Goal: Answer question/provide support

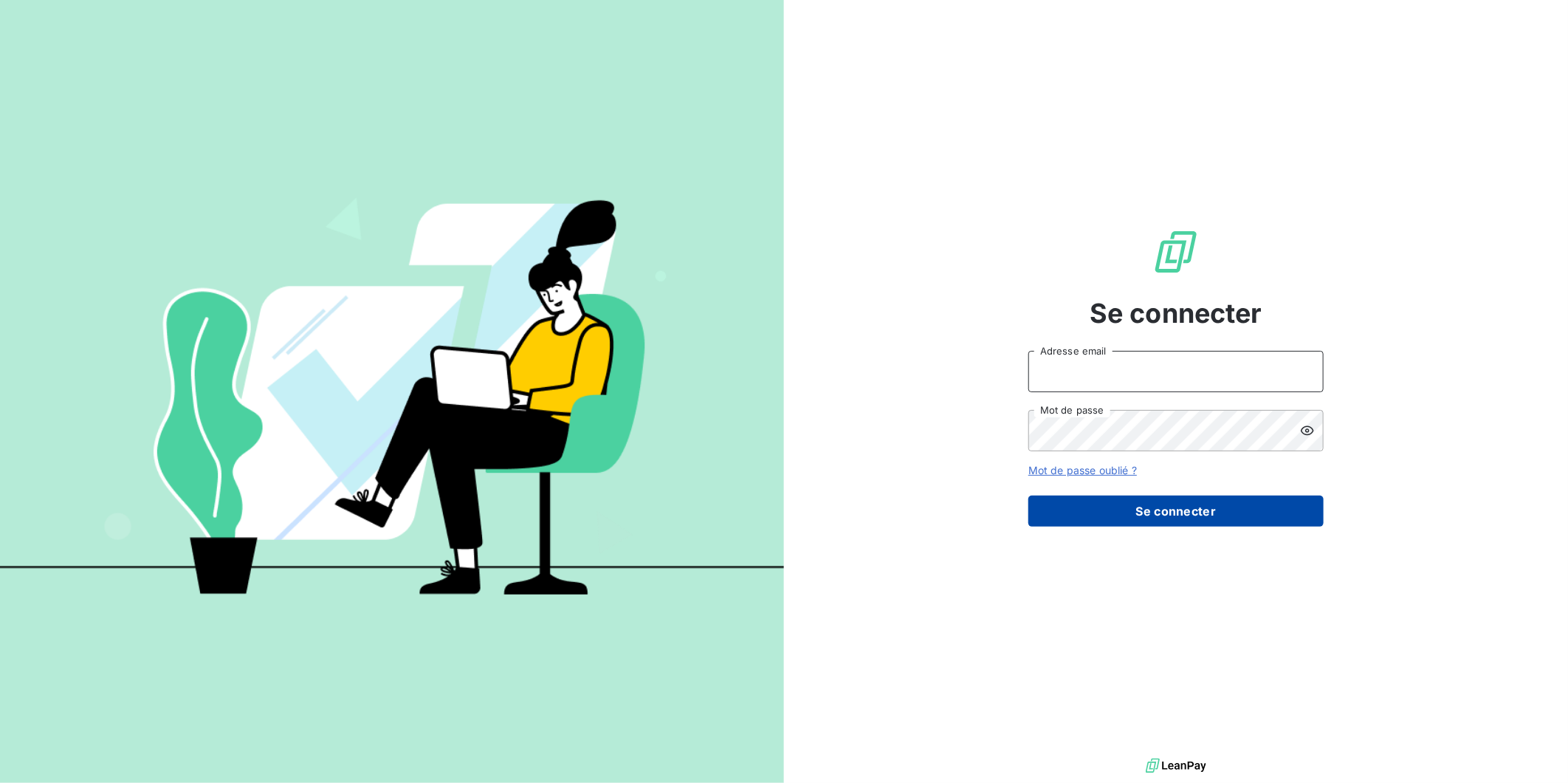
type input "[EMAIL_ADDRESS][DOMAIN_NAME]"
click at [1117, 509] on button "Se connecter" at bounding box center [1176, 511] width 295 height 31
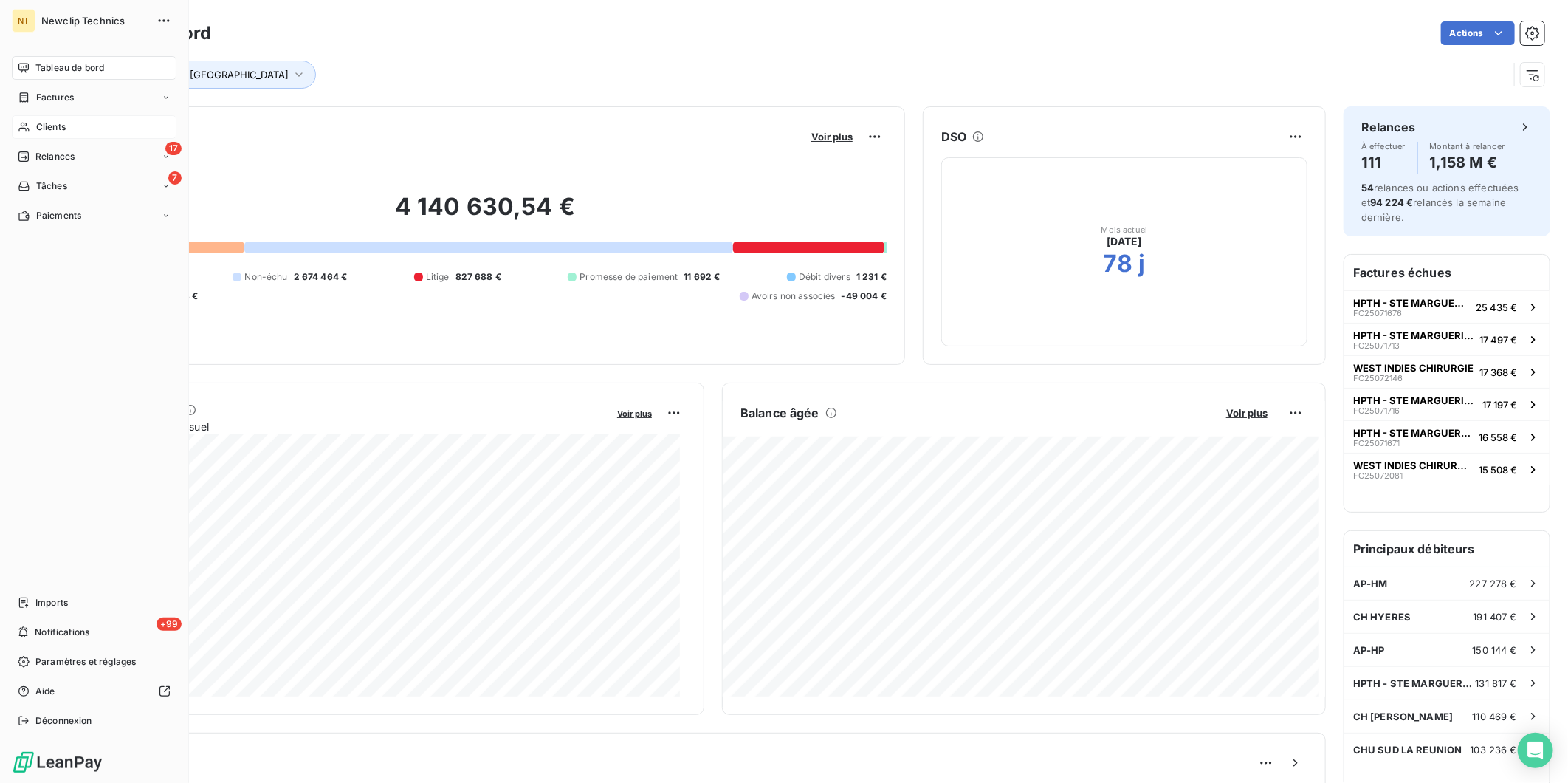
click at [37, 123] on span "Clients" at bounding box center [51, 127] width 30 height 14
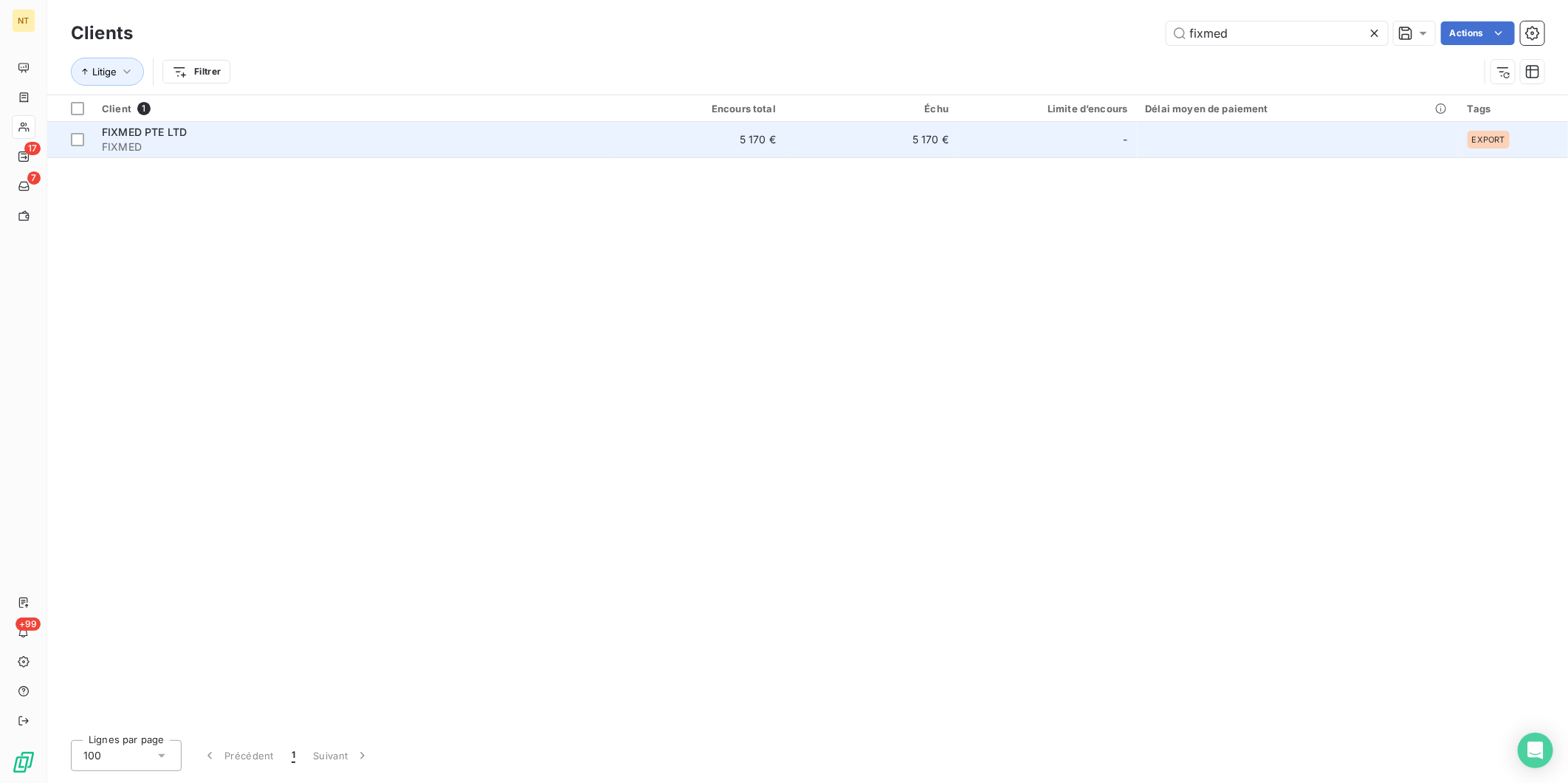
type input "fixmed"
click at [171, 140] on span "FIXMED" at bounding box center [353, 147] width 501 height 14
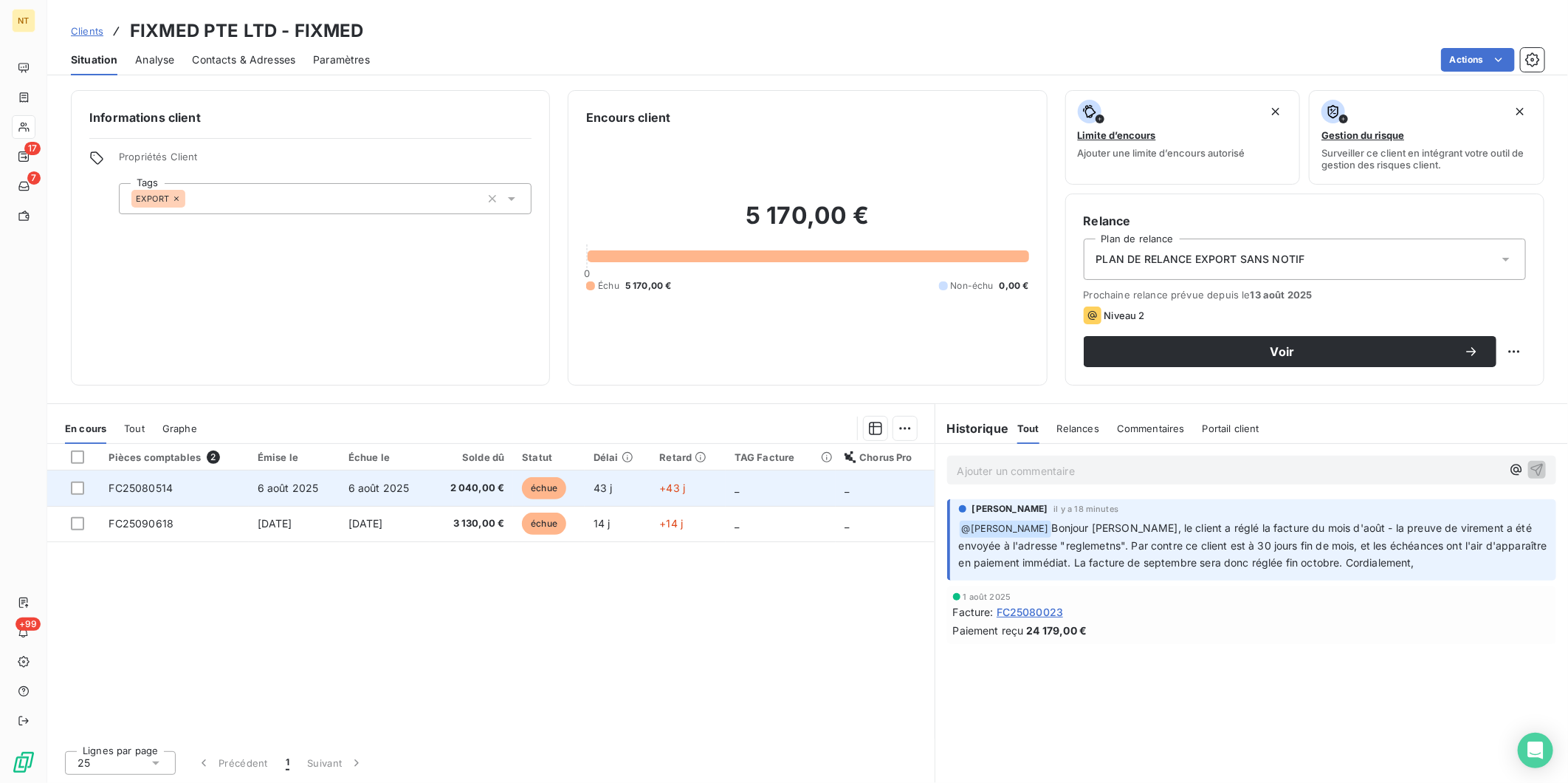
click at [301, 485] on span "6 août 2025" at bounding box center [288, 487] width 62 height 13
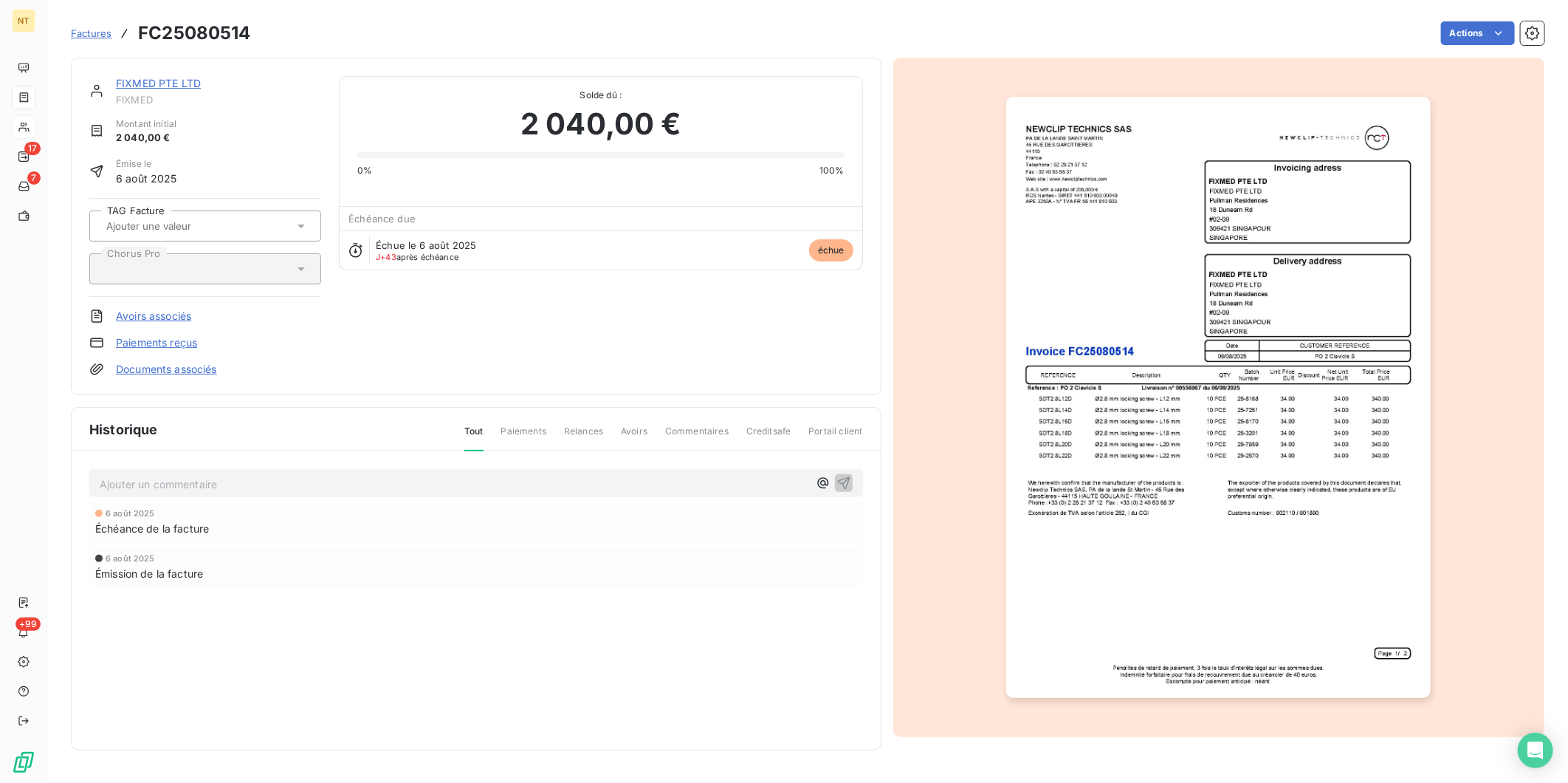
click at [1124, 506] on img "button" at bounding box center [1218, 396] width 424 height 601
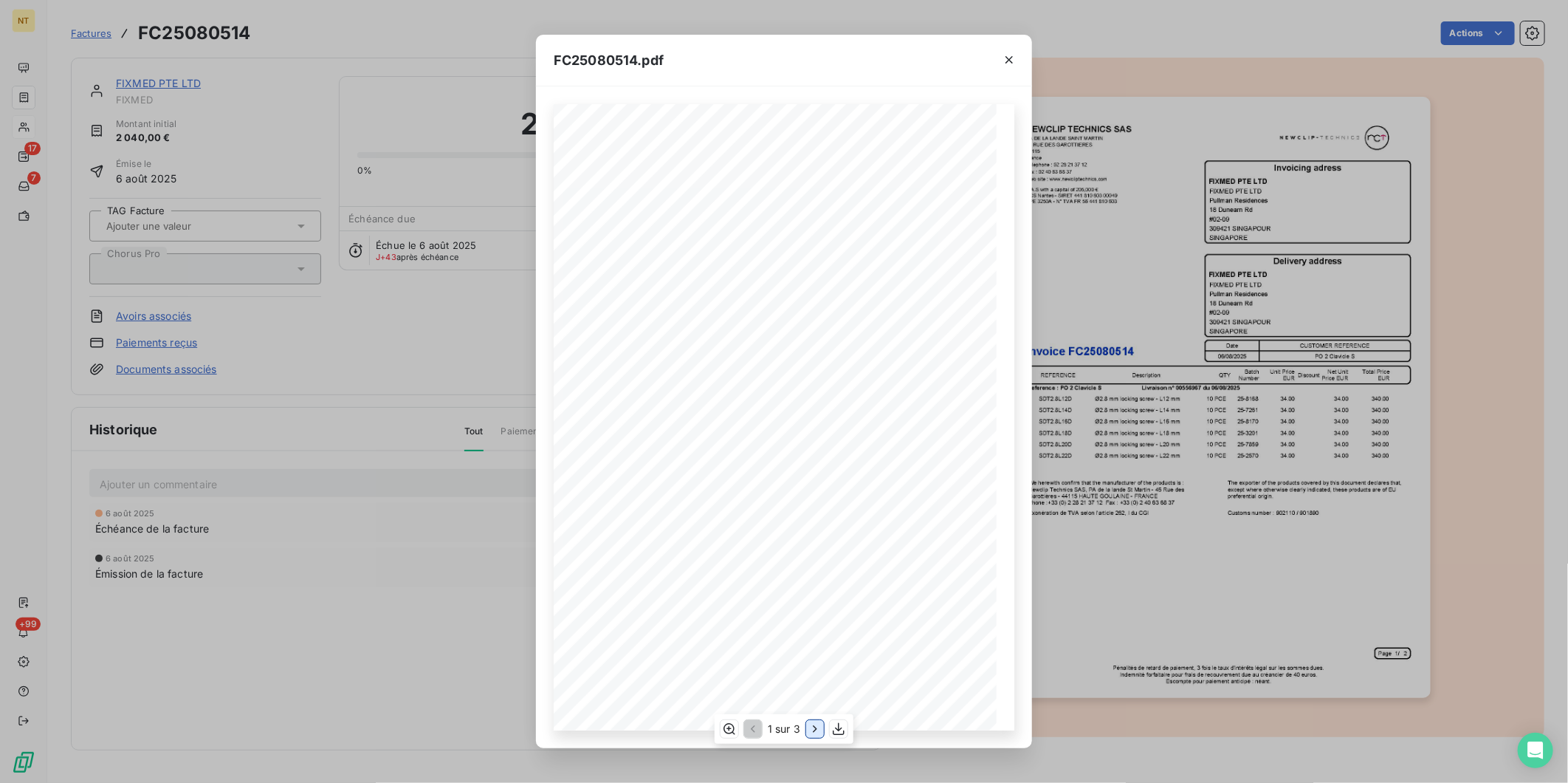
click at [810, 732] on icon "button" at bounding box center [814, 728] width 14 height 14
click at [1010, 65] on icon "button" at bounding box center [1008, 59] width 14 height 14
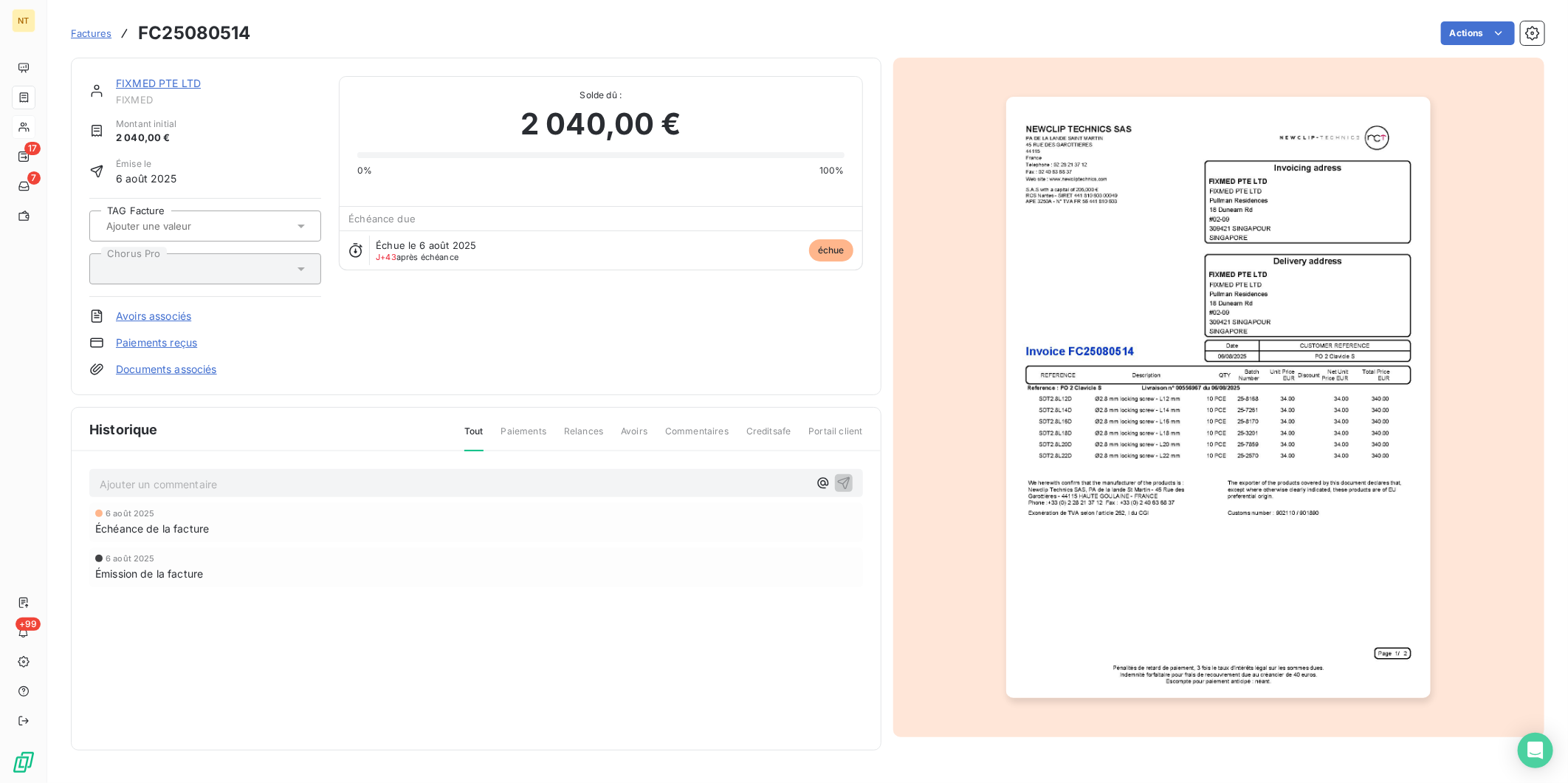
click at [178, 81] on link "FIXMED PTE LTD" at bounding box center [158, 83] width 85 height 13
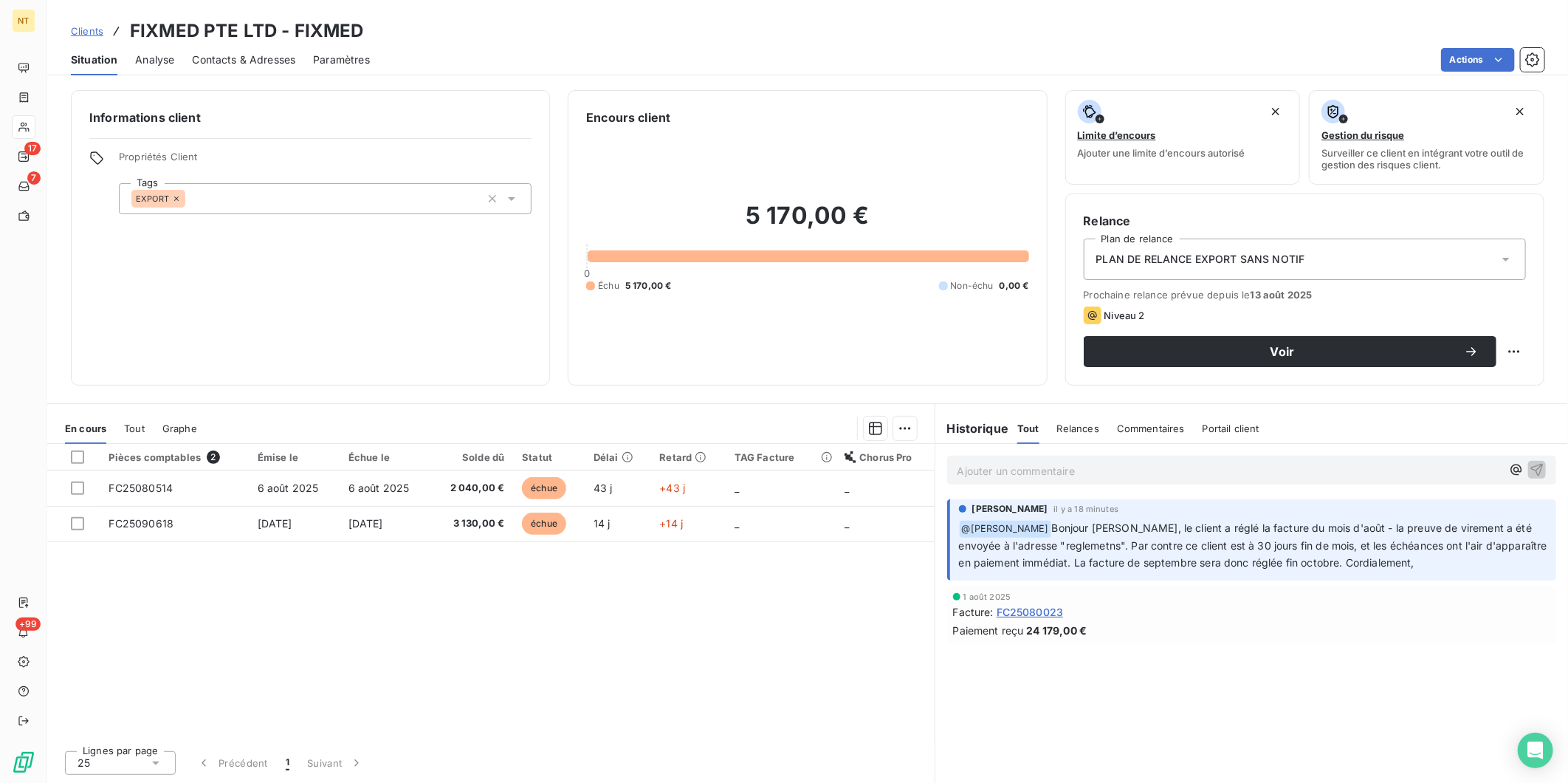
click at [1105, 476] on p "Ajouter un commentaire ﻿" at bounding box center [1229, 471] width 544 height 18
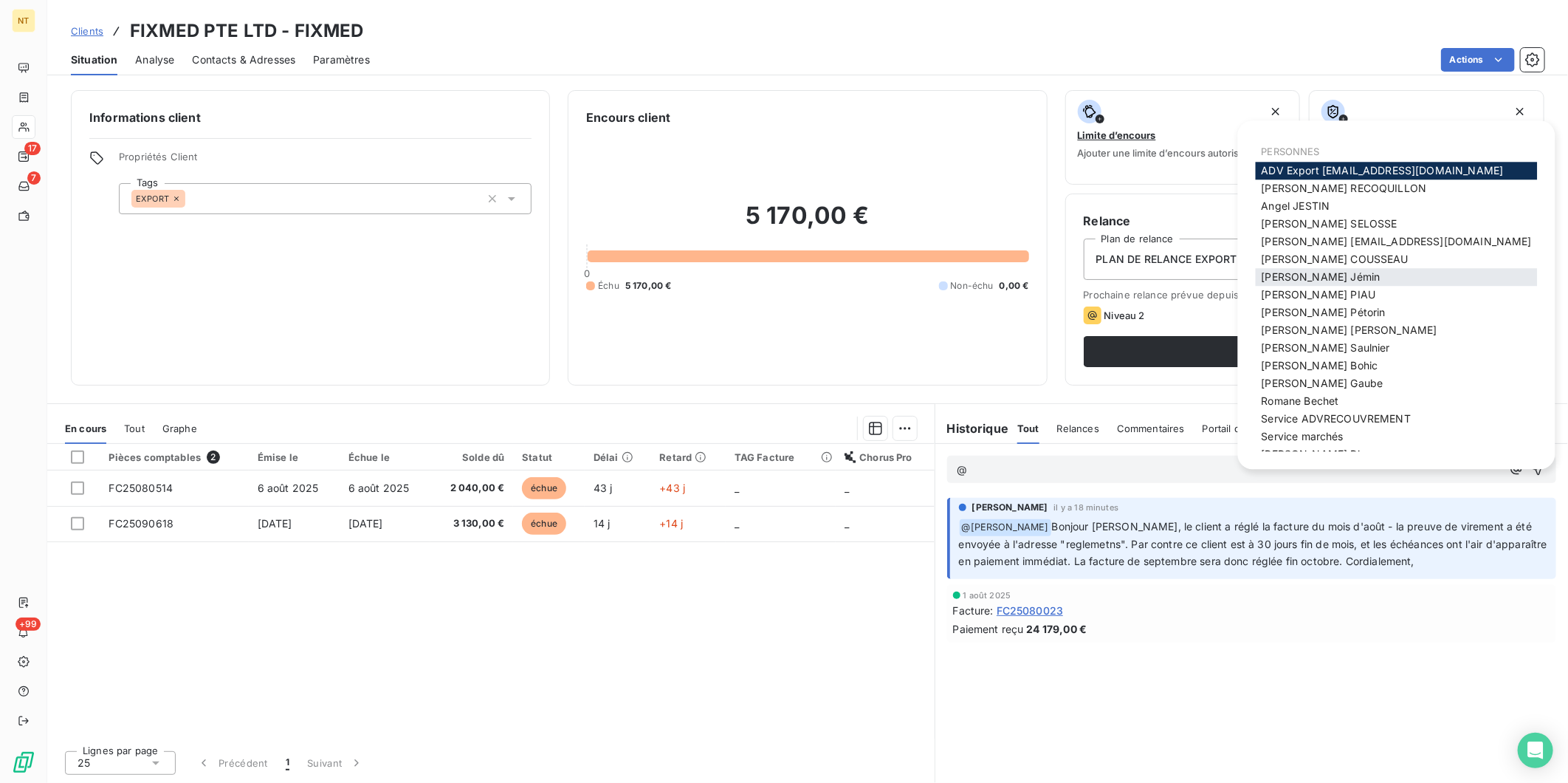
click at [1319, 270] on span "[PERSON_NAME]" at bounding box center [1320, 276] width 119 height 13
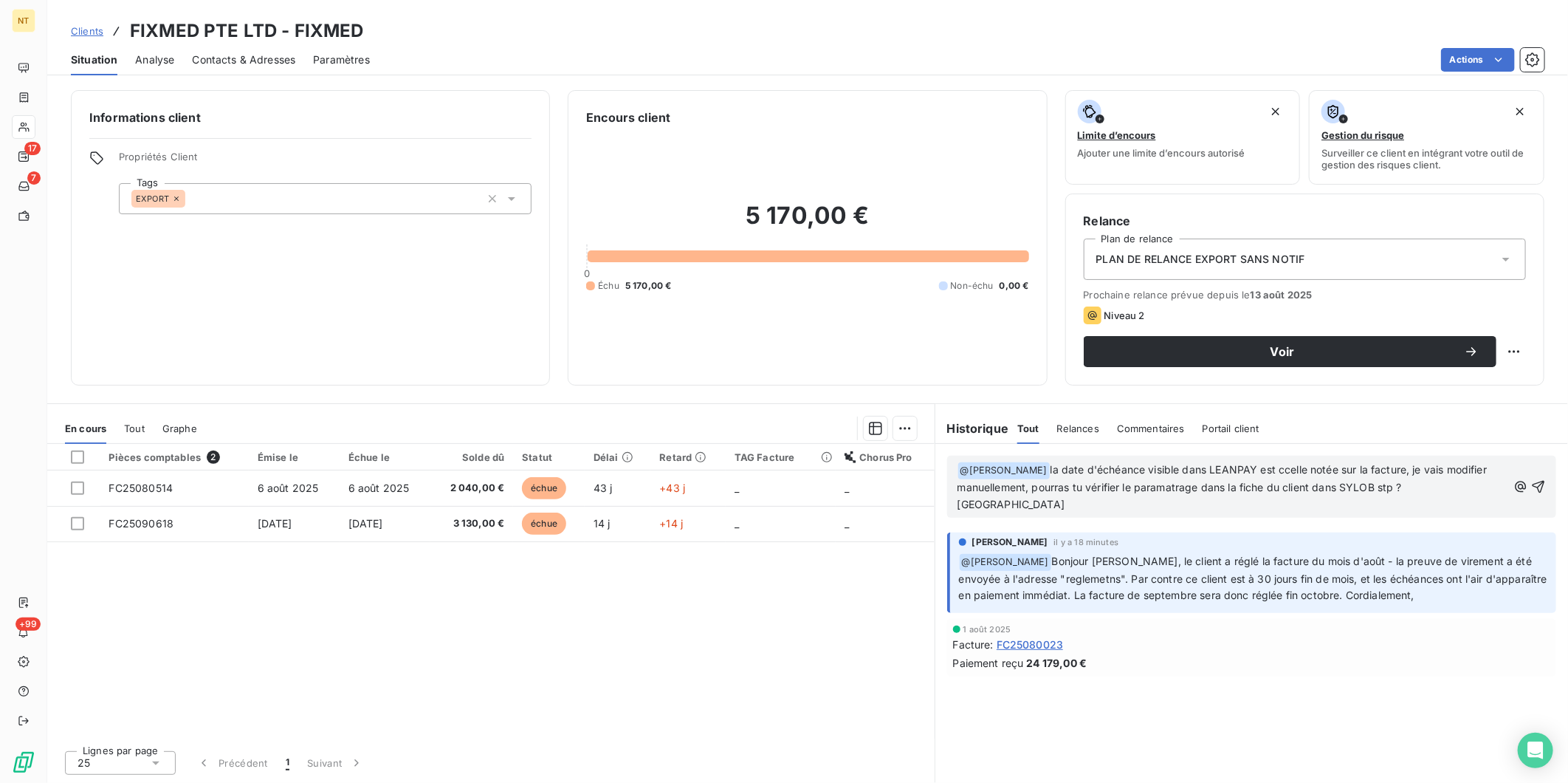
click at [1265, 474] on span "la date d'échéance visible dans LEANPAY est ccelle notée sur la facture, je vai…" at bounding box center [1223, 486] width 533 height 47
click at [1130, 505] on p "﻿ @ [PERSON_NAME] ﻿ la date d'échéance visible dans LEANPAY est celle notée sur…" at bounding box center [1232, 488] width 550 height 52
click at [1034, 469] on span "la date d'échéance visible dans LEANPAY est celle notée sur la facture, je vais…" at bounding box center [1220, 486] width 527 height 47
click at [1303, 470] on span "la preuve de virement a été envoyée ce matin à 9h13la date d'échéance visible d…" at bounding box center [1227, 486] width 540 height 47
click at [1294, 469] on span "la preuve de virement a été envoyée ce matin à 9h13la date d'échéance visible d…" at bounding box center [1227, 486] width 540 height 47
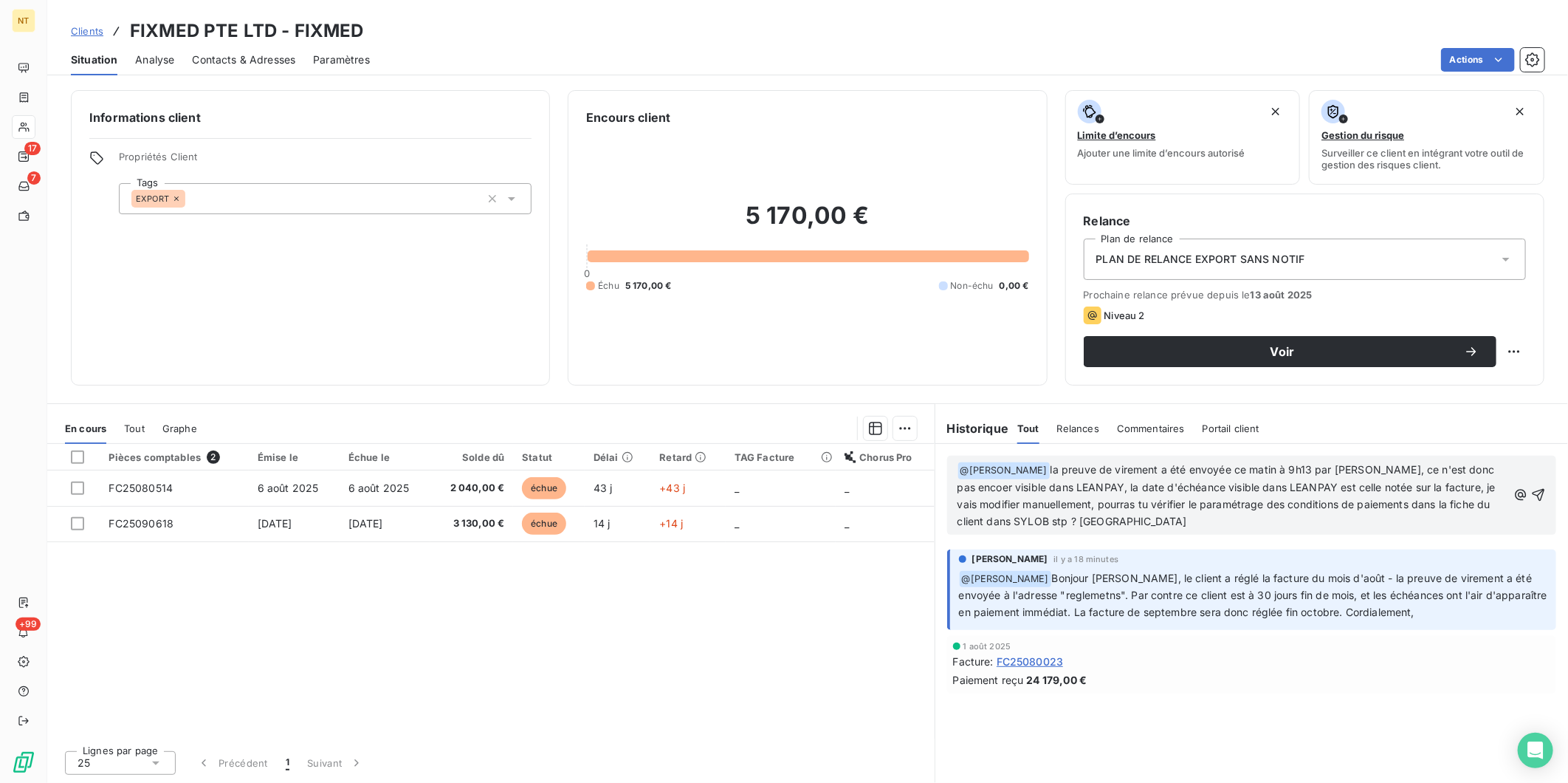
click at [1458, 472] on span "la preuve de virement a été envoyée ce matin à 9h13 par [PERSON_NAME], ce n'est…" at bounding box center [1227, 495] width 541 height 65
click at [1100, 522] on p "﻿ @ [PERSON_NAME] ﻿ la preuve de virement a été envoyée ce matin à 9h13 par [PE…" at bounding box center [1232, 496] width 550 height 68
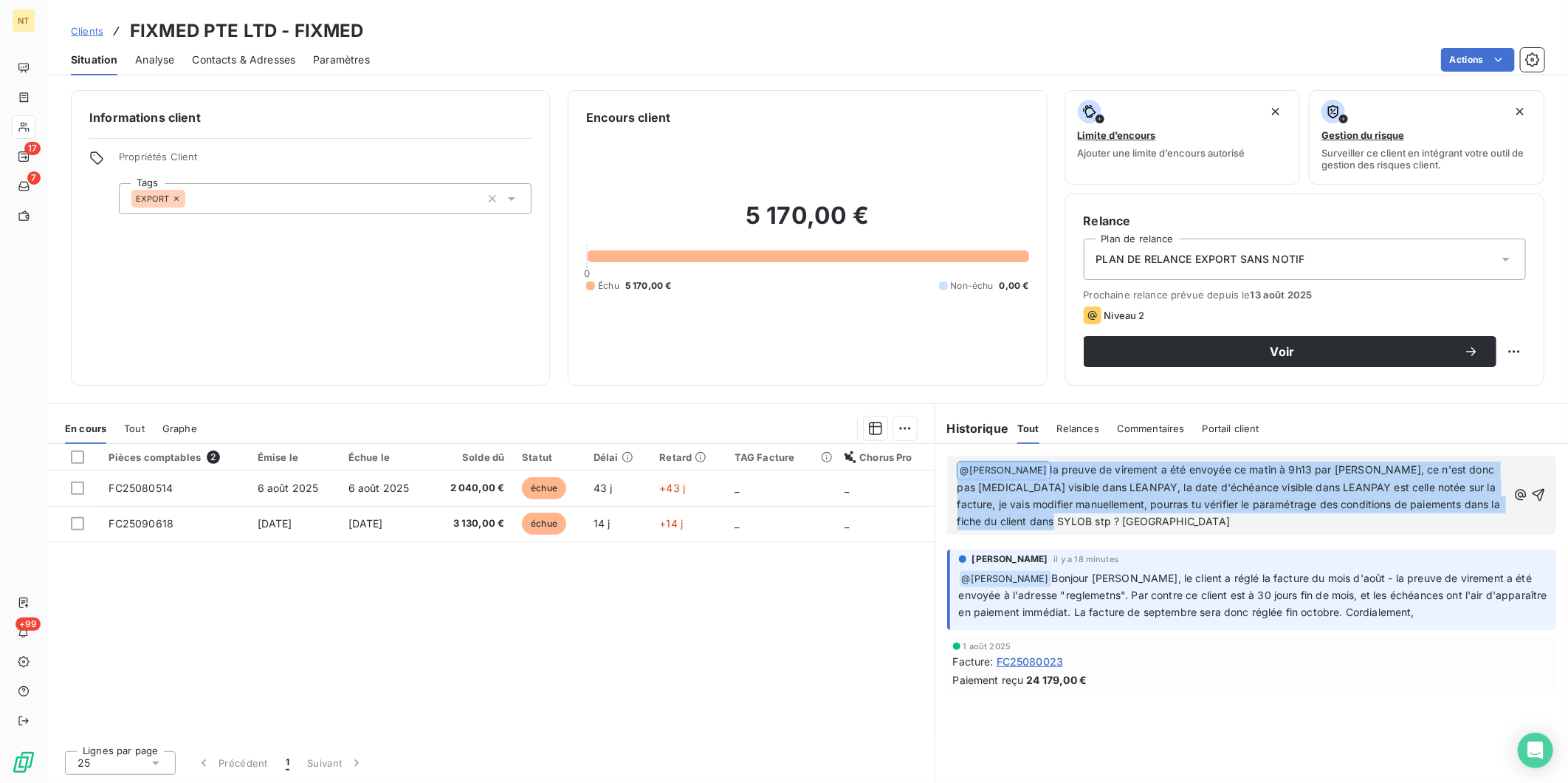
drag, startPoint x: 1100, startPoint y: 522, endPoint x: 933, endPoint y: 465, distance: 176.5
click at [933, 465] on div "En cours Tout Graphe Pièces comptables 2 Émise le Échue le Solde dû Statut Déla…" at bounding box center [808, 593] width 1521 height 380
copy p "﻿ @ [PERSON_NAME] ﻿ la preuve de virement a été envoyée ce matin à 9h13 par [PE…"
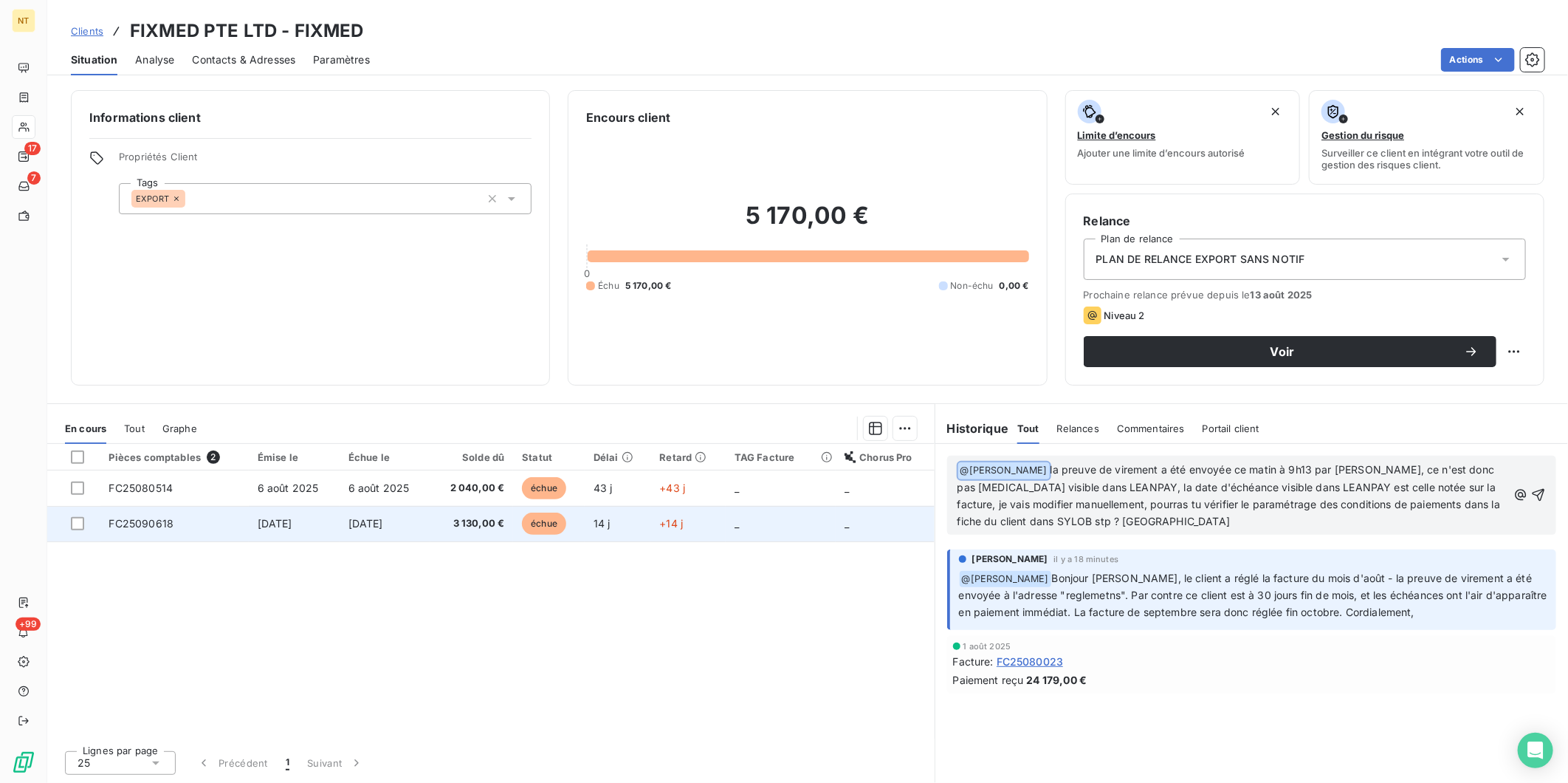
click at [481, 534] on td "3 130,00 €" at bounding box center [471, 524] width 83 height 36
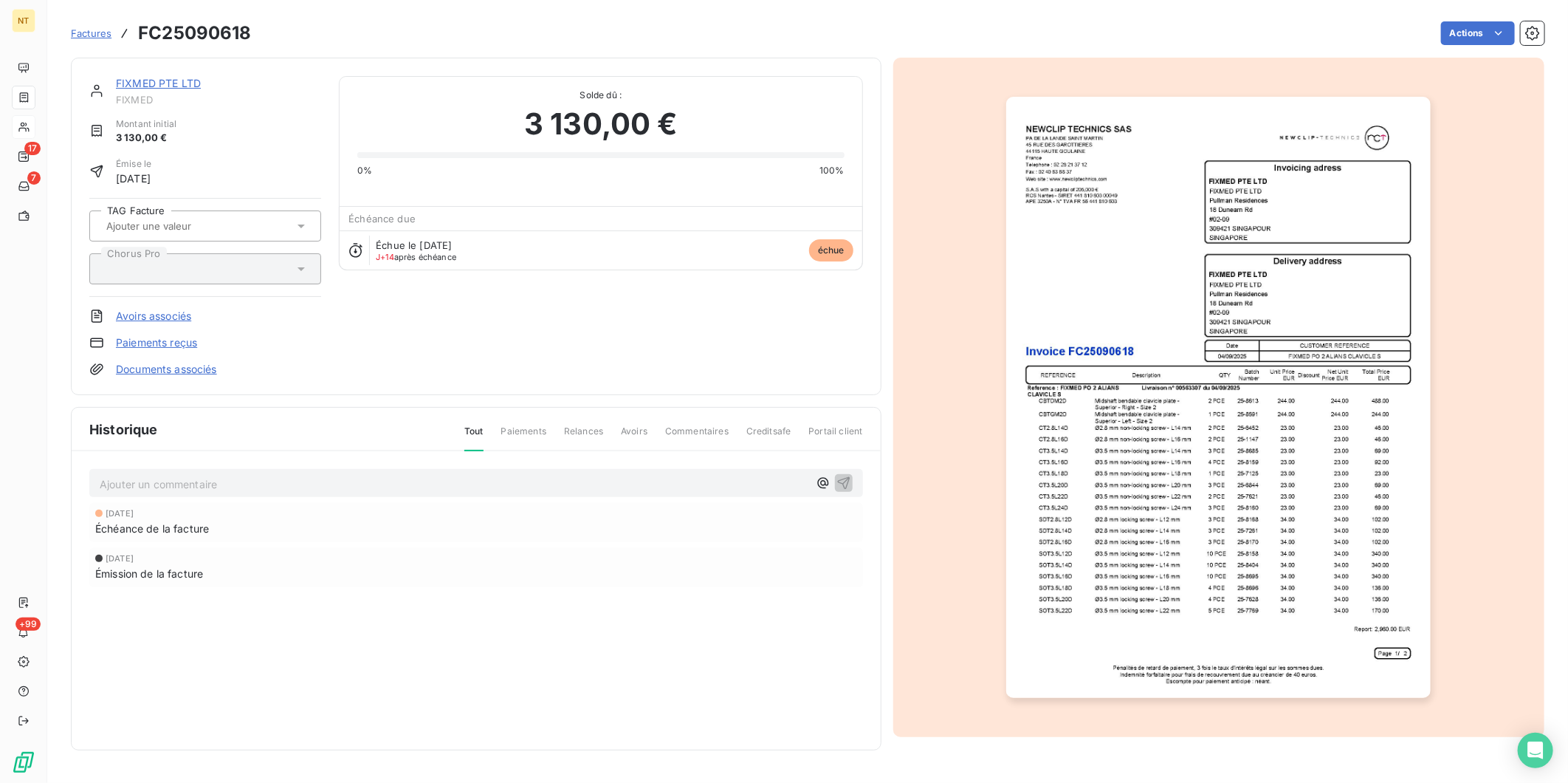
click at [1212, 492] on img "button" at bounding box center [1218, 396] width 424 height 601
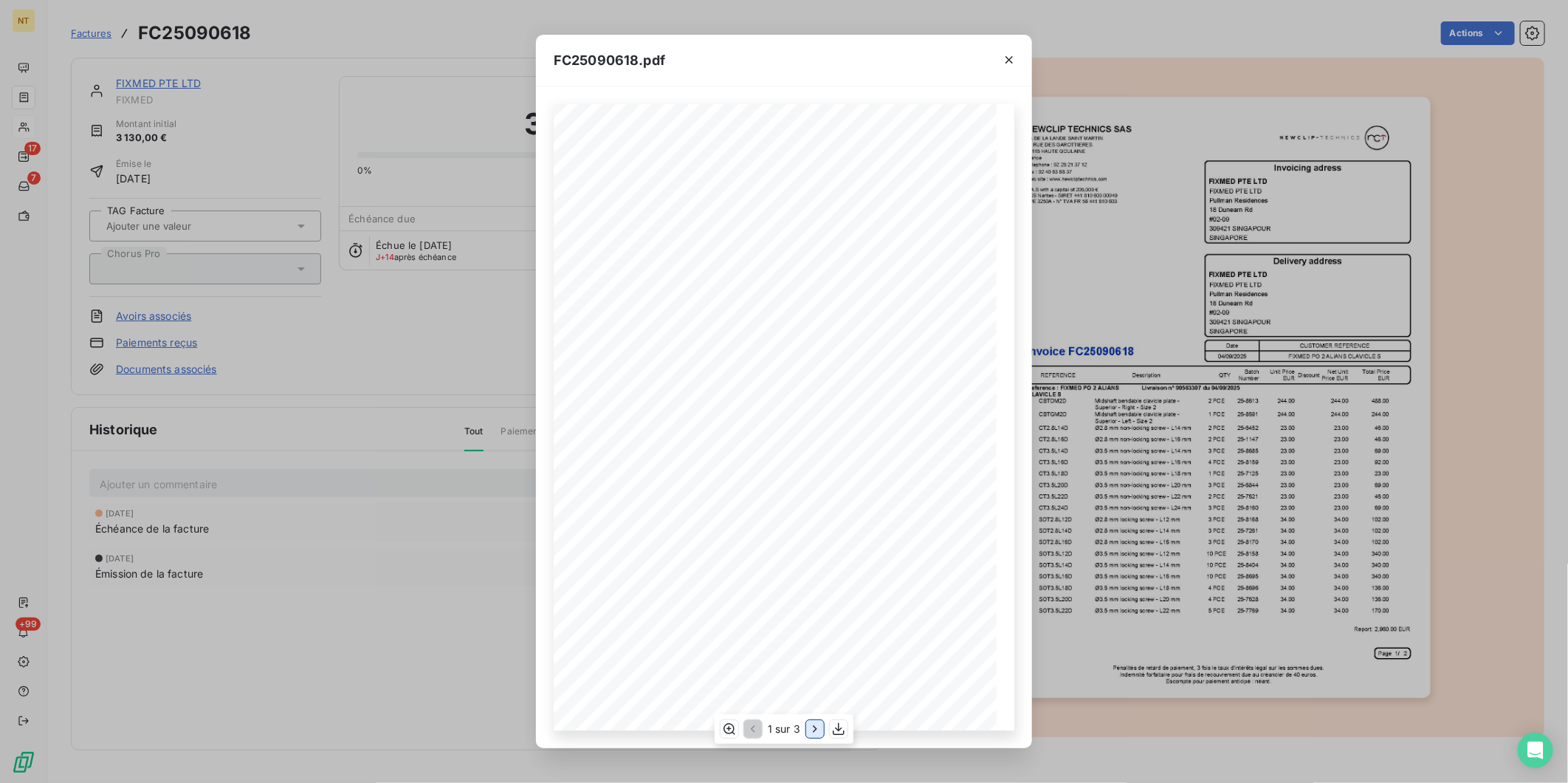
click at [819, 728] on icon "button" at bounding box center [814, 728] width 14 height 14
click at [819, 728] on icon "button" at bounding box center [815, 728] width 14 height 14
click at [755, 729] on icon "button" at bounding box center [751, 728] width 14 height 14
drag, startPoint x: 131, startPoint y: 71, endPoint x: 141, endPoint y: 78, distance: 12.2
click at [133, 72] on div "FC25090618.pdf CUSTOMER REFERENCE Date FIXMED PO 2 ALIANS [MEDICAL_DATA] S [DAT…" at bounding box center [784, 392] width 1568 height 783
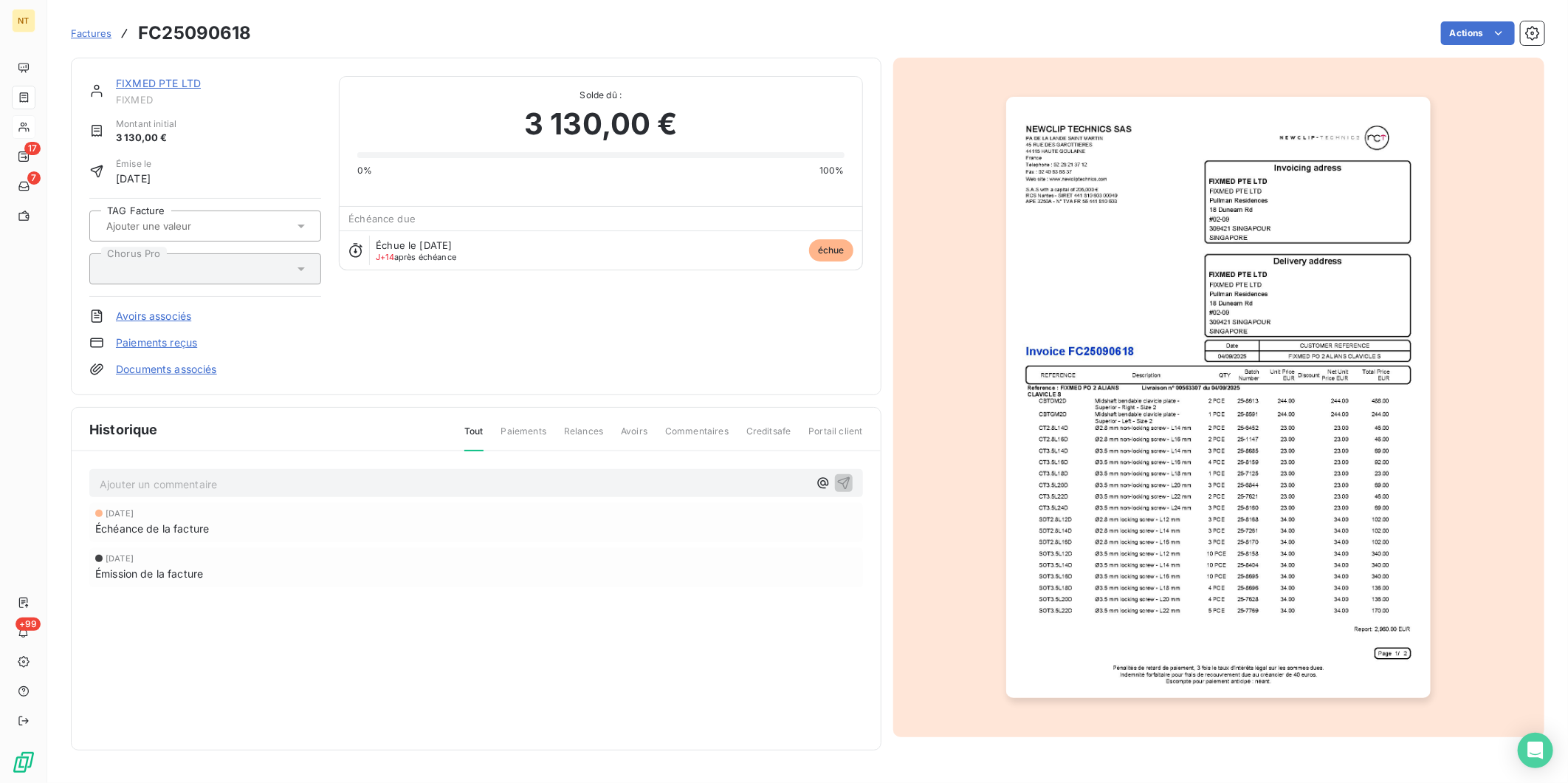
click at [141, 84] on link "FIXMED PTE LTD" at bounding box center [158, 83] width 85 height 13
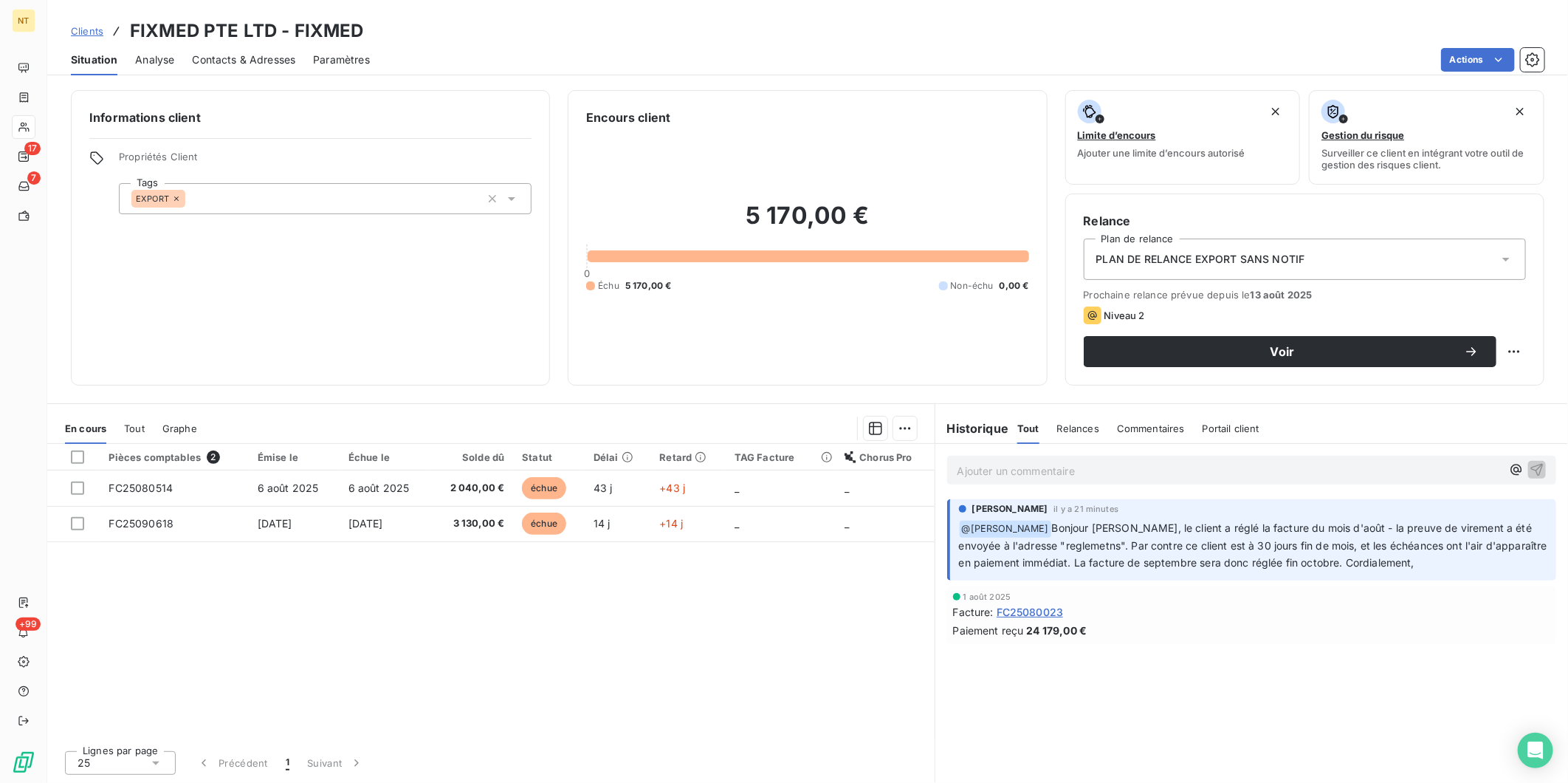
click at [1126, 474] on p "Ajouter un commentaire ﻿" at bounding box center [1229, 471] width 544 height 18
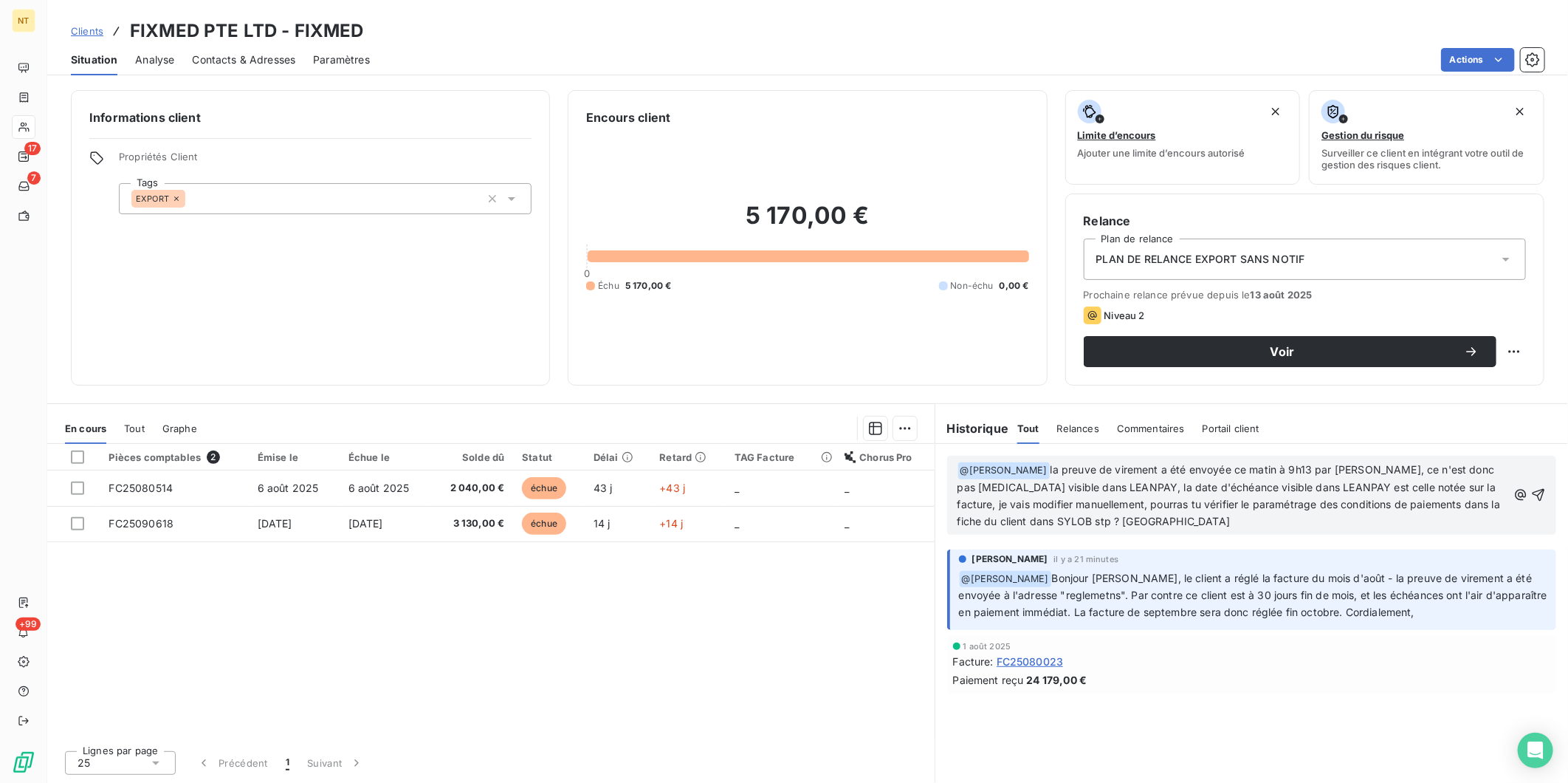
drag, startPoint x: 1024, startPoint y: 500, endPoint x: 1047, endPoint y: 504, distance: 23.3
click at [1026, 500] on span "la preuve de virement a été envoyée ce matin à 9h13 par [PERSON_NAME], ce n'est…" at bounding box center [1230, 495] width 546 height 65
click at [1031, 469] on span "la preuve de virement a été envoyée ce matin à 9h13 par [PERSON_NAME], ce n'est…" at bounding box center [1228, 495] width 542 height 65
drag, startPoint x: 989, startPoint y: 487, endPoint x: 957, endPoint y: 488, distance: 32.0
click at [957, 488] on span "oui la preuve de virement a été envoyée ce matin à 9h13 par [PERSON_NAME], ce n…" at bounding box center [1227, 495] width 541 height 65
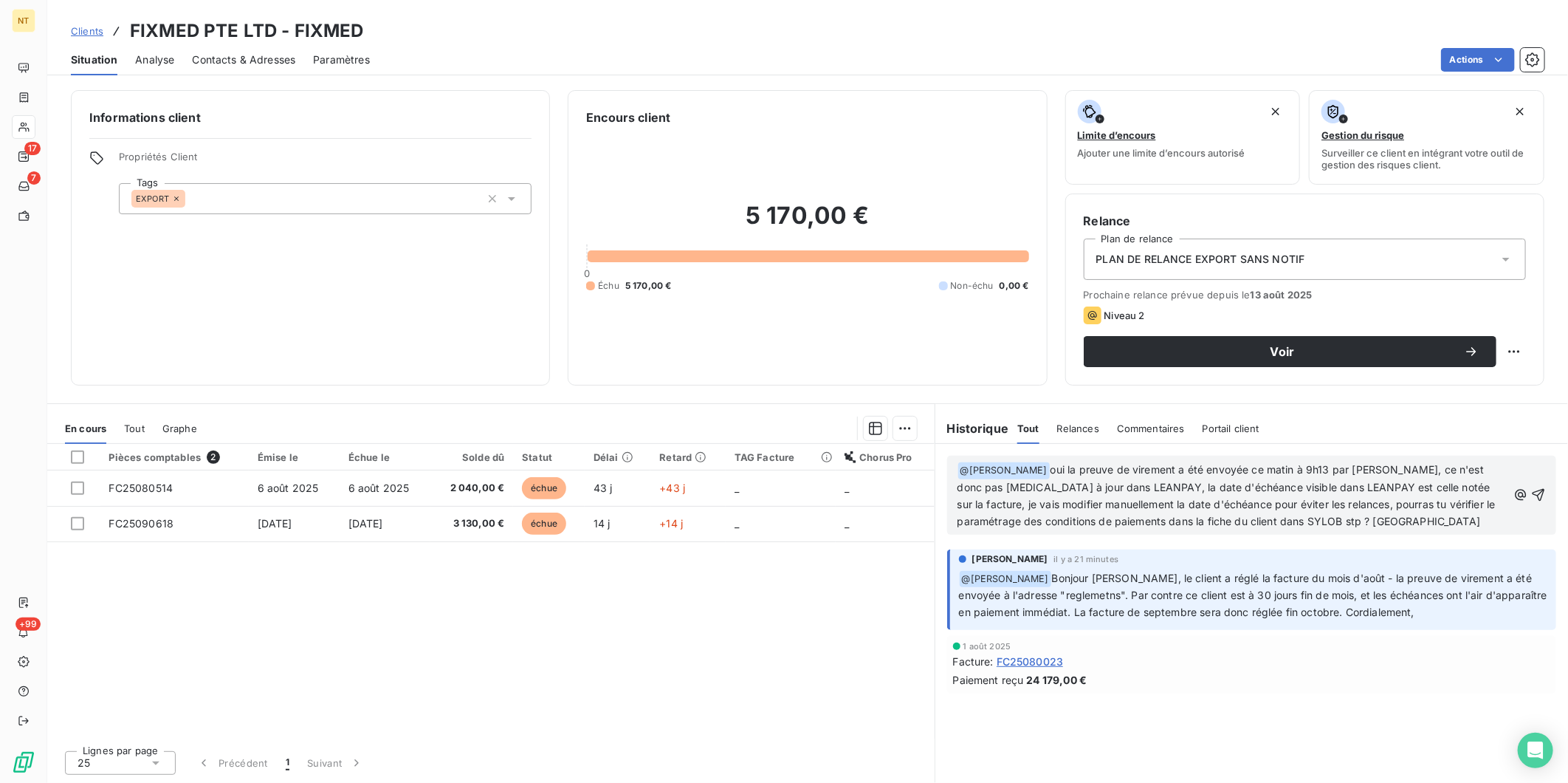
click at [1285, 526] on p "﻿ @ [PERSON_NAME] ﻿ oui la preuve de virement a été envoyée ce matin à 9h13 par…" at bounding box center [1232, 496] width 550 height 68
click at [1543, 491] on icon "button" at bounding box center [1538, 495] width 13 height 13
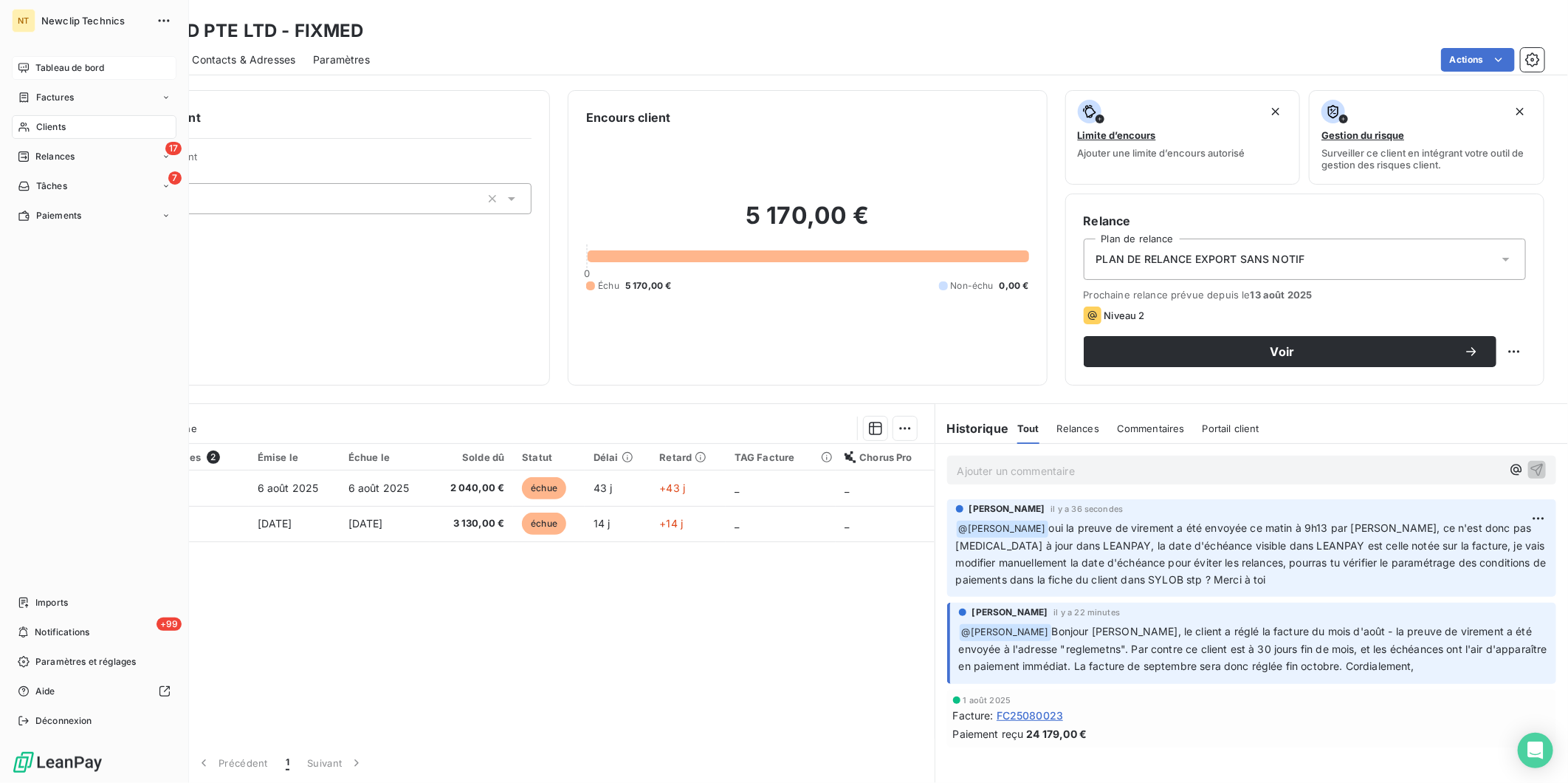
click at [36, 69] on span "Tableau de bord" at bounding box center [69, 68] width 68 height 14
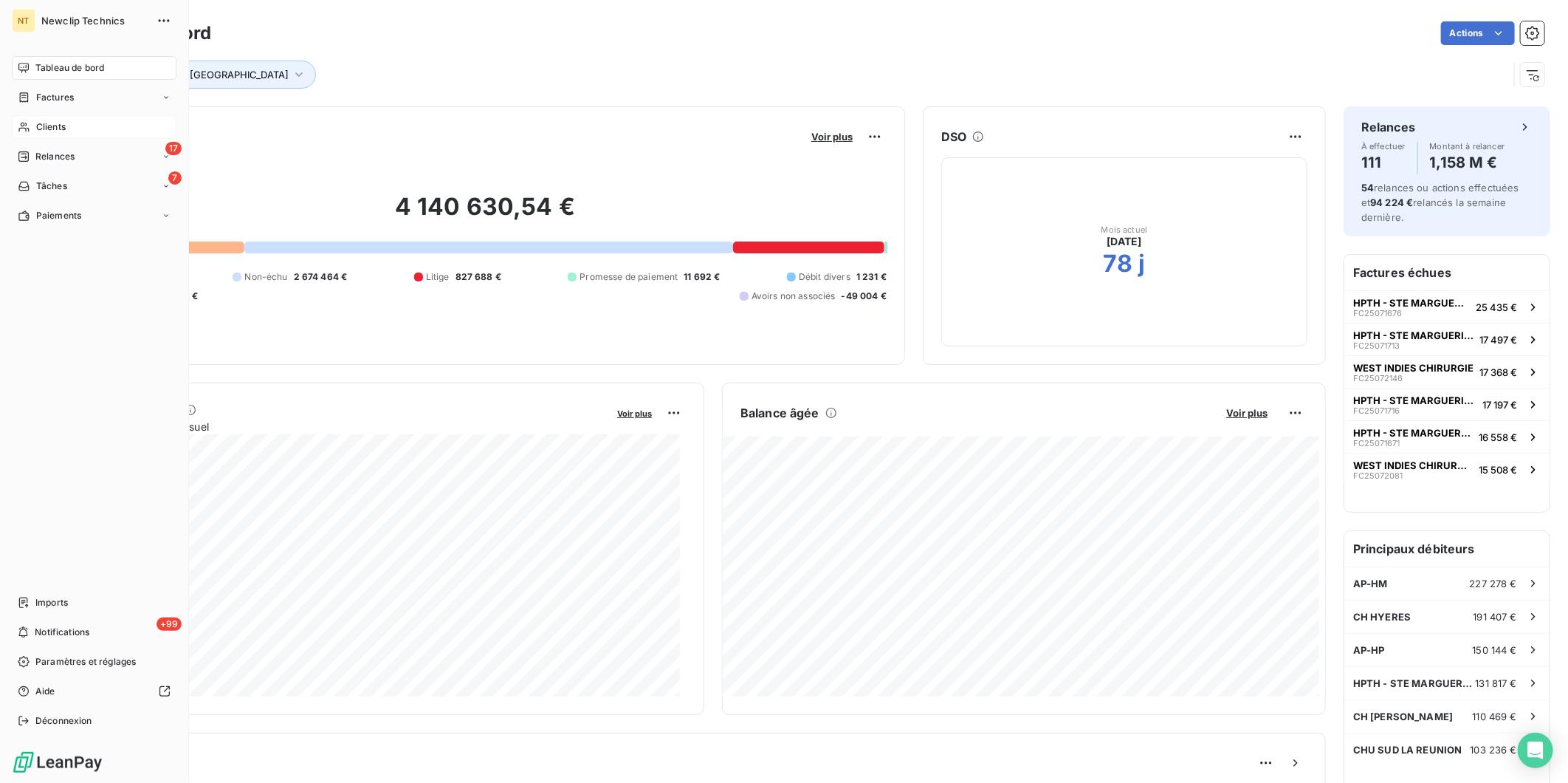
click at [31, 70] on div "Tableau de bord" at bounding box center [93, 68] width 165 height 24
click at [49, 127] on span "Clients" at bounding box center [51, 127] width 30 height 14
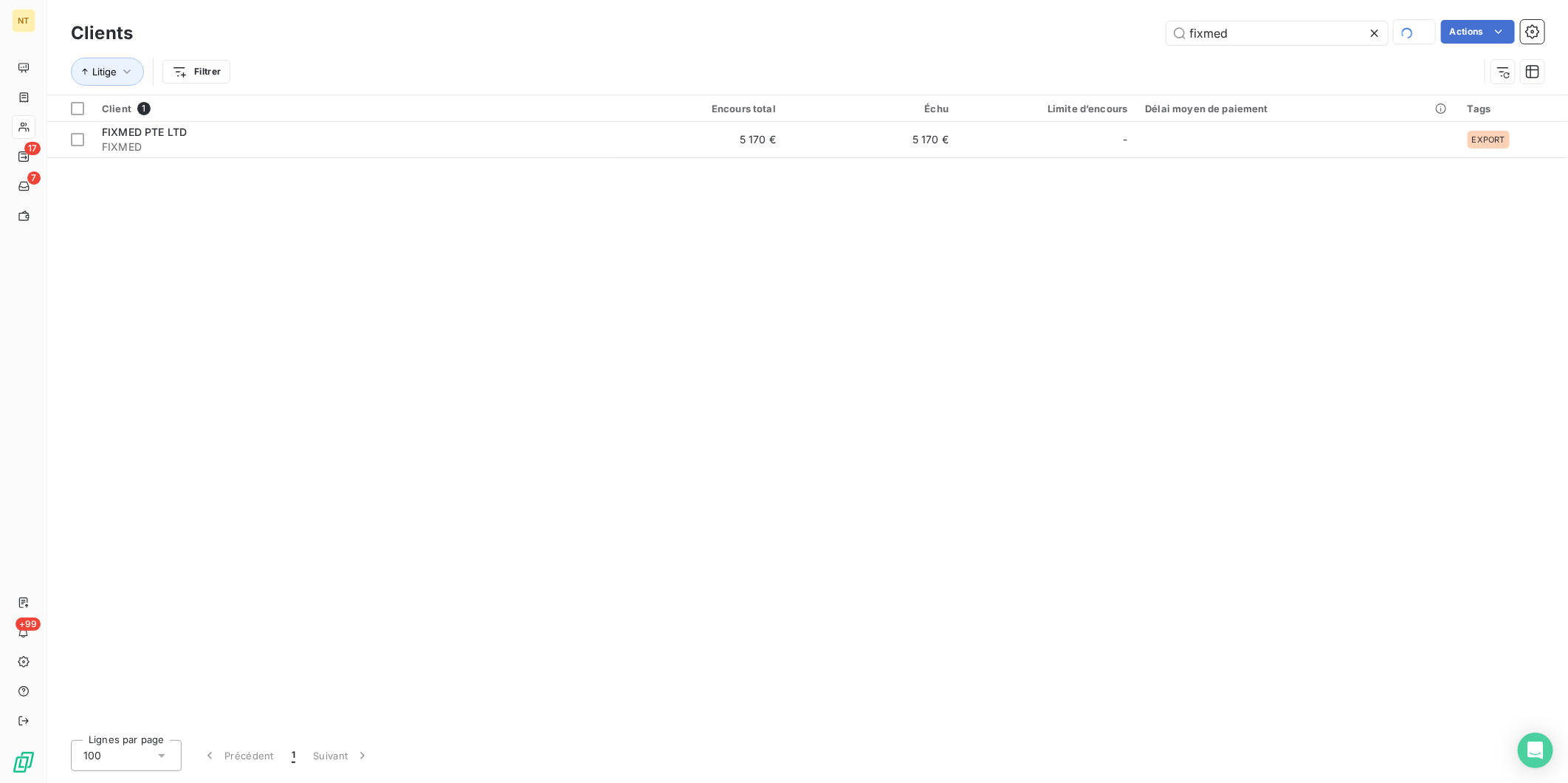
drag, startPoint x: 1233, startPoint y: 30, endPoint x: 1047, endPoint y: 35, distance: 186.1
click at [1049, 33] on div "fixmed Actions" at bounding box center [847, 33] width 1394 height 26
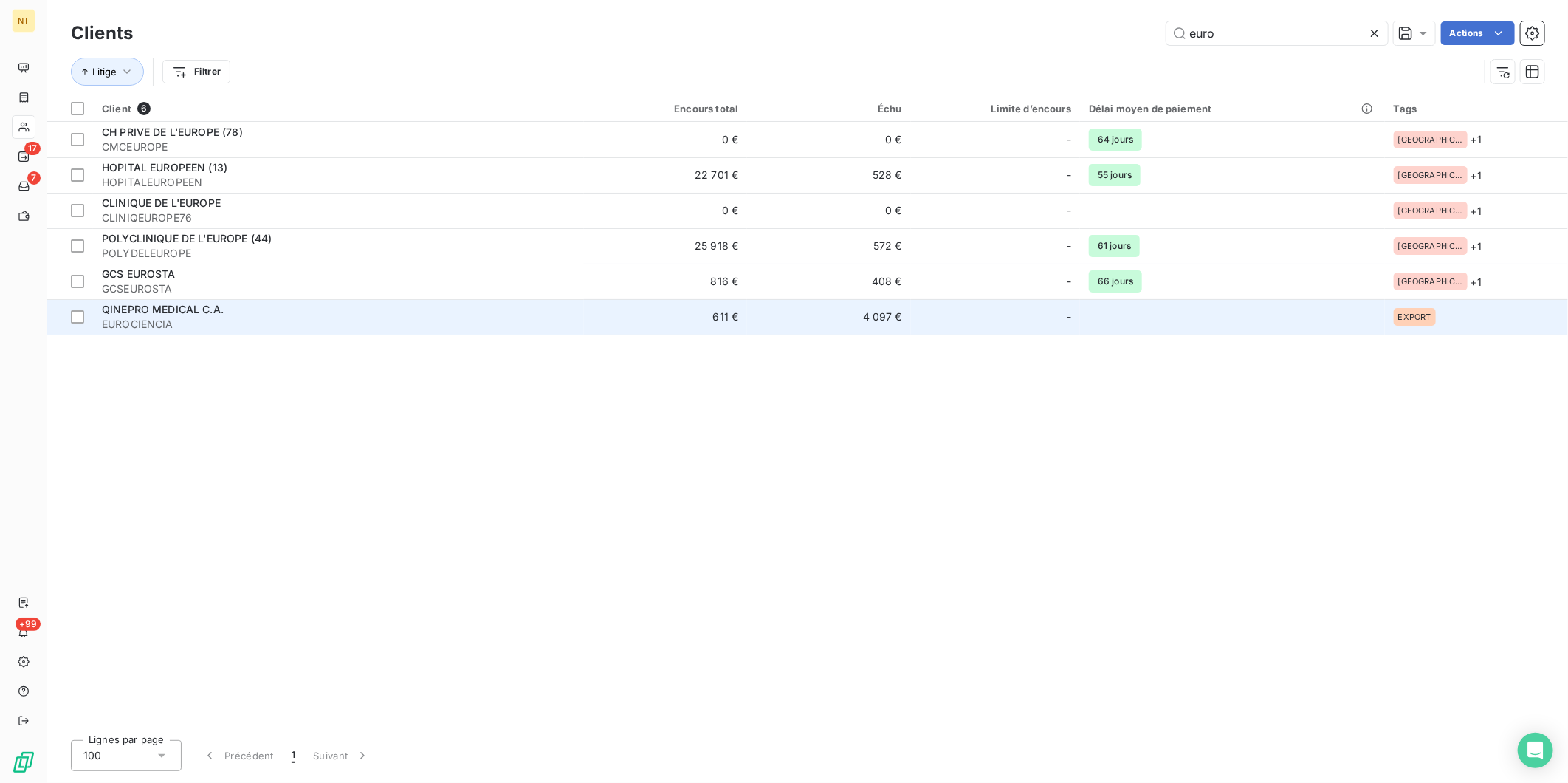
type input "euro"
click at [157, 313] on span "QINEPRO MEDICAL C.A." at bounding box center [163, 309] width 121 height 13
